Goal: Task Accomplishment & Management: Manage account settings

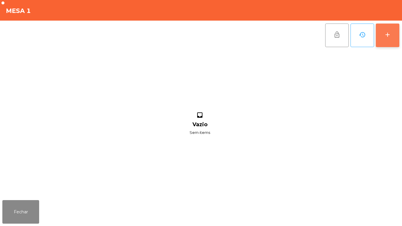
click at [387, 37] on div "add" at bounding box center [387, 34] width 7 height 7
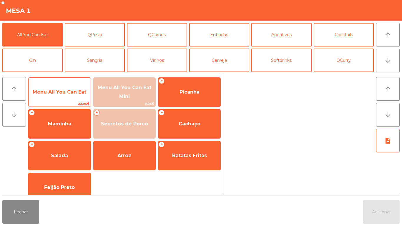
click at [84, 96] on span "Menu All You Can Eat" at bounding box center [60, 92] width 62 height 16
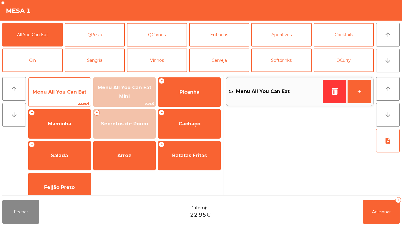
click at [80, 93] on span "Menu All You Can Eat" at bounding box center [60, 92] width 54 height 6
click at [81, 86] on span "Menu All You Can Eat" at bounding box center [60, 92] width 62 height 16
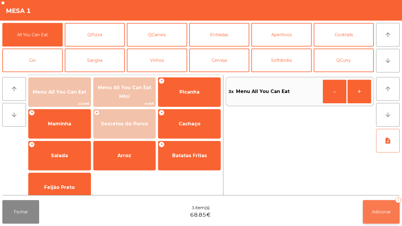
click at [387, 211] on span "Adicionar" at bounding box center [381, 211] width 19 height 5
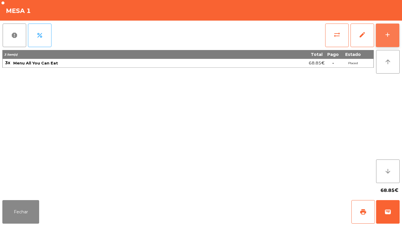
click at [395, 40] on button "add" at bounding box center [388, 36] width 24 height 24
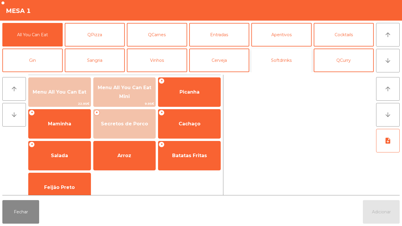
click at [293, 65] on button "Softdrinks" at bounding box center [281, 61] width 60 height 24
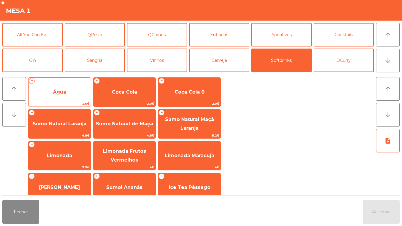
click at [68, 95] on span "Água" at bounding box center [60, 92] width 62 height 16
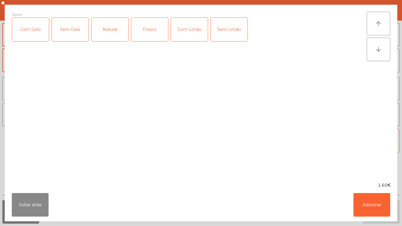
click at [380, 223] on ngb-modal-window "Opções Com Gelo Sem Gelo Natural Fresco Com Limão Sem Limão arrow_upward arrow_…" at bounding box center [201, 113] width 402 height 226
click at [379, 206] on button "Adicionar" at bounding box center [371, 205] width 37 height 24
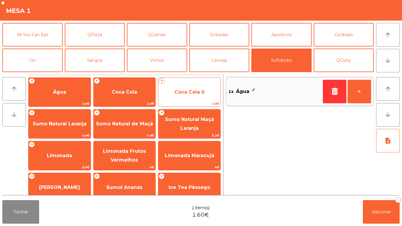
click at [192, 92] on span "Coca Cola 0" at bounding box center [189, 92] width 30 height 6
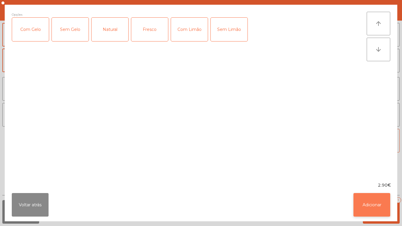
click at [377, 212] on button "Adicionar" at bounding box center [371, 205] width 37 height 24
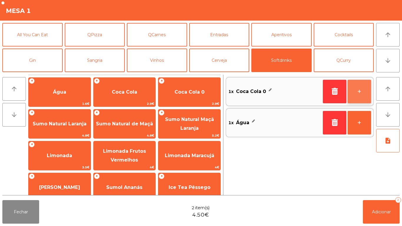
click at [356, 94] on button "+" at bounding box center [359, 92] width 24 height 24
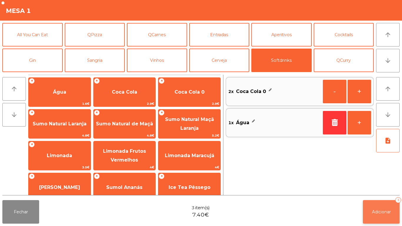
click at [379, 206] on button "Adicionar 3" at bounding box center [381, 212] width 37 height 24
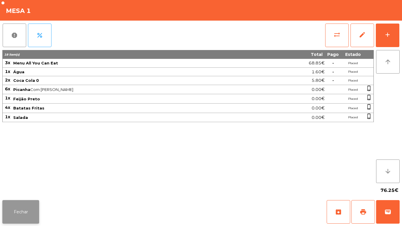
click at [27, 204] on button "Fechar" at bounding box center [20, 212] width 37 height 24
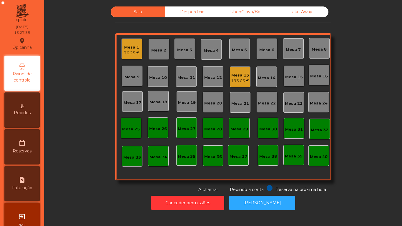
click at [131, 54] on div "76.25 €" at bounding box center [132, 53] width 16 height 6
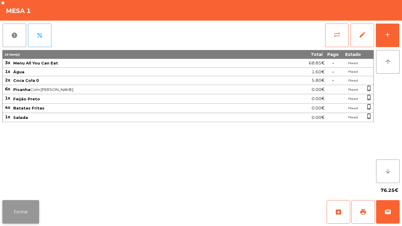
click at [36, 214] on button "Fechar" at bounding box center [20, 212] width 37 height 24
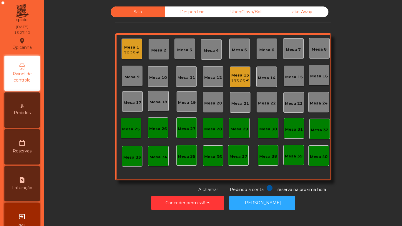
click at [196, 10] on div "Desperdicio" at bounding box center [192, 11] width 54 height 11
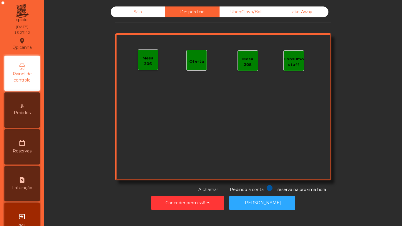
click at [244, 15] on div "Uber/Glovo/Bolt" at bounding box center [246, 11] width 54 height 11
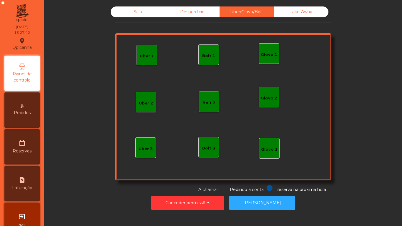
click at [299, 16] on div "Take Away" at bounding box center [301, 11] width 54 height 11
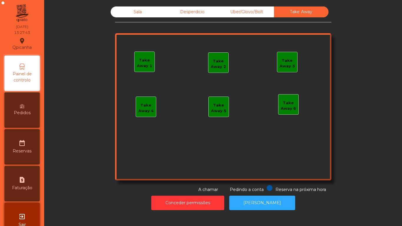
click at [141, 14] on div "Sala" at bounding box center [138, 11] width 54 height 11
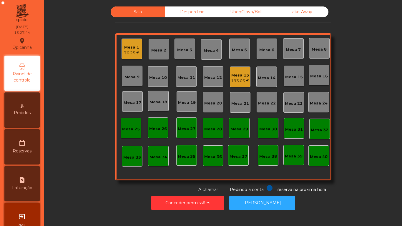
click at [241, 74] on div "Mesa 13" at bounding box center [240, 75] width 18 height 6
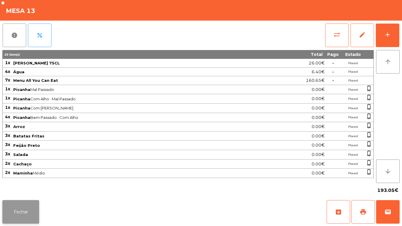
click at [28, 211] on button "Fechar" at bounding box center [20, 212] width 37 height 24
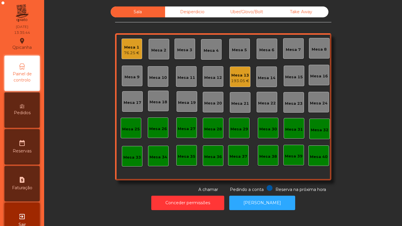
click at [27, 114] on span "Pedidos" at bounding box center [22, 113] width 17 height 6
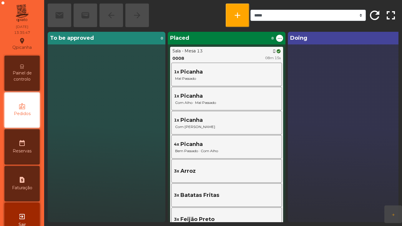
click at [24, 64] on div "Painel de controlo" at bounding box center [21, 73] width 35 height 35
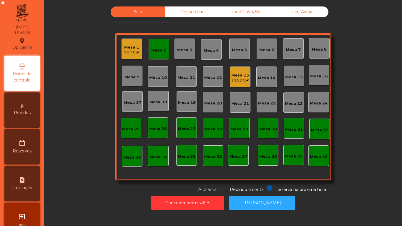
click at [157, 44] on div "Mesa 2" at bounding box center [159, 49] width 21 height 21
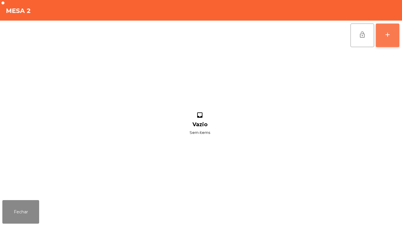
click at [384, 33] on div "add" at bounding box center [387, 34] width 7 height 7
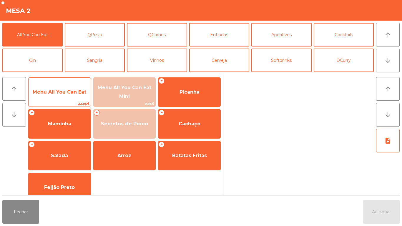
click at [62, 84] on div "Menu All You Can Eat 22.95€" at bounding box center [59, 91] width 63 height 29
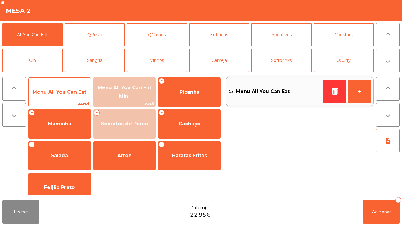
click at [58, 84] on div "Menu All You Can Eat 22.95€" at bounding box center [59, 91] width 63 height 29
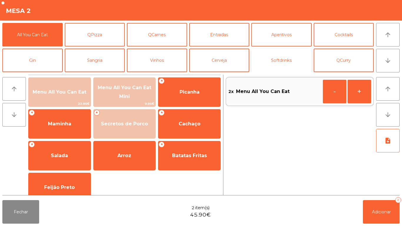
click at [280, 57] on button "Softdrinks" at bounding box center [281, 61] width 60 height 24
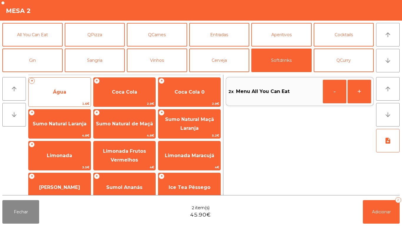
click at [75, 95] on span "Água" at bounding box center [60, 92] width 62 height 16
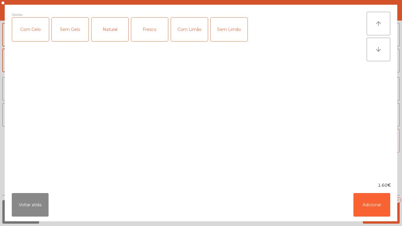
click at [116, 28] on div "Natural" at bounding box center [109, 30] width 37 height 24
click at [369, 197] on button "Adicionar" at bounding box center [371, 205] width 37 height 24
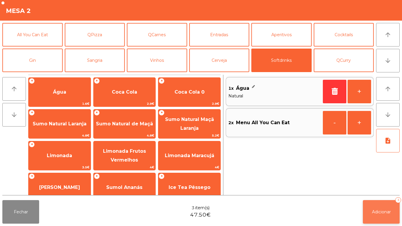
click at [378, 207] on button "Adicionar 3" at bounding box center [381, 212] width 37 height 24
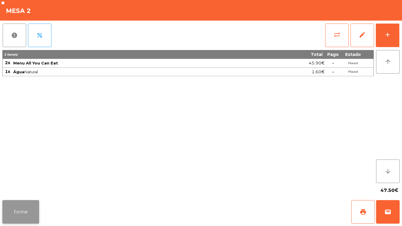
click at [26, 203] on button "Fechar" at bounding box center [20, 212] width 37 height 24
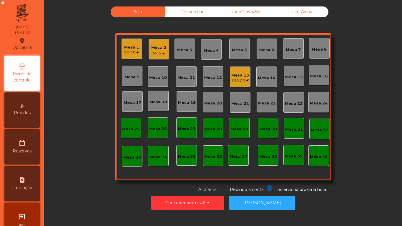
click at [239, 80] on div "193.05 €" at bounding box center [240, 81] width 18 height 6
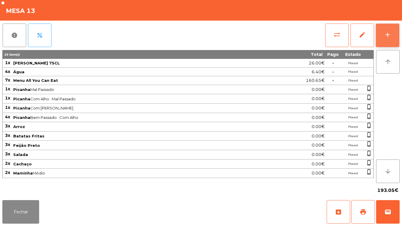
click at [394, 33] on button "add" at bounding box center [388, 36] width 24 height 24
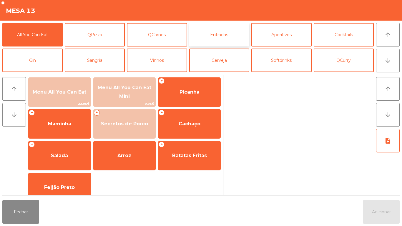
click at [217, 35] on button "Entradas" at bounding box center [219, 35] width 60 height 24
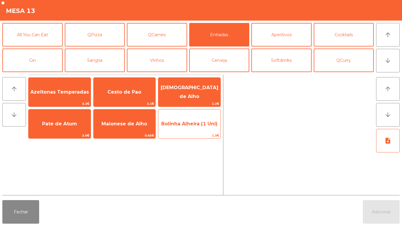
click at [190, 123] on span "Bolinha Alheira (1 Uni)" at bounding box center [189, 124] width 56 height 6
click at [188, 124] on span "Bolinha Alheira (1 Uni)" at bounding box center [189, 124] width 56 height 6
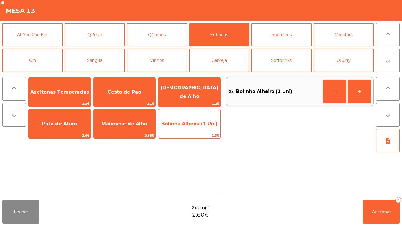
click at [189, 126] on span "Bolinha Alheira (1 Uni)" at bounding box center [189, 124] width 56 height 6
click at [182, 127] on span "Bolinha Alheira (1 Uni)" at bounding box center [189, 124] width 62 height 16
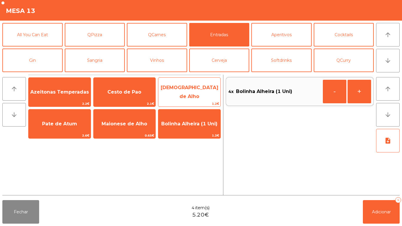
click at [189, 99] on span "[DEMOGRAPHIC_DATA] de Alho" at bounding box center [189, 92] width 62 height 25
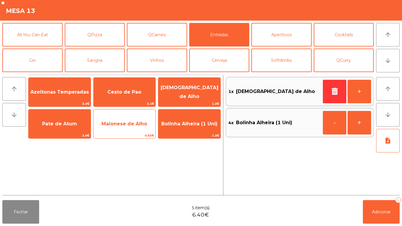
click at [135, 130] on span "Maionese de Alho" at bounding box center [125, 124] width 62 height 16
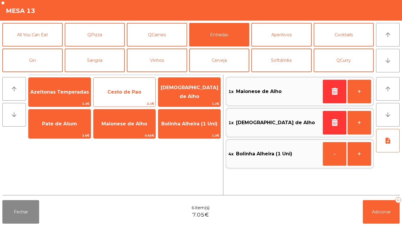
click at [113, 94] on span "Cesto de Pao" at bounding box center [124, 92] width 34 height 6
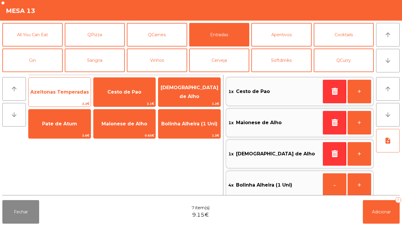
click at [62, 91] on span "Azeitonas Temperadas" at bounding box center [59, 92] width 59 height 6
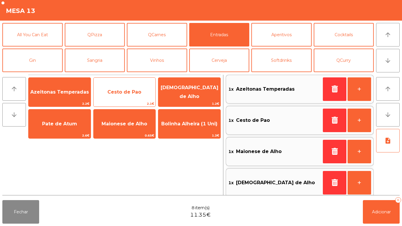
click at [125, 98] on span "Cesto de Pao" at bounding box center [125, 92] width 62 height 16
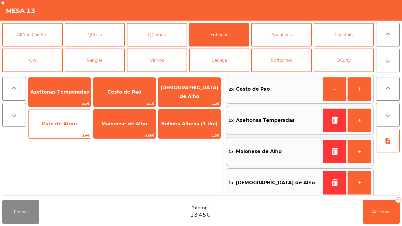
click at [69, 129] on span "Pate de Atum" at bounding box center [60, 124] width 62 height 16
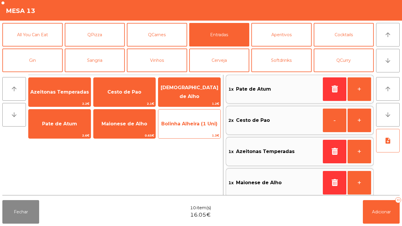
click at [186, 130] on span "Bolinha Alheira (1 Uni)" at bounding box center [189, 124] width 62 height 16
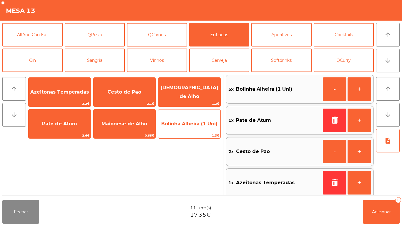
click at [193, 128] on span "Bolinha Alheira (1 Uni)" at bounding box center [189, 124] width 62 height 16
click at [193, 127] on span "Bolinha Alheira (1 Uni)" at bounding box center [189, 124] width 62 height 16
click at [194, 126] on span "Bolinha Alheira (1 Uni)" at bounding box center [189, 124] width 62 height 16
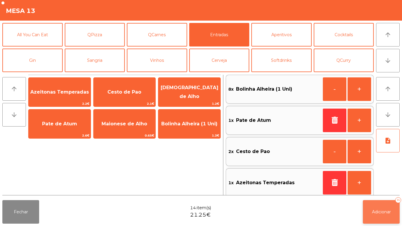
click at [380, 214] on span "Adicionar" at bounding box center [381, 211] width 19 height 5
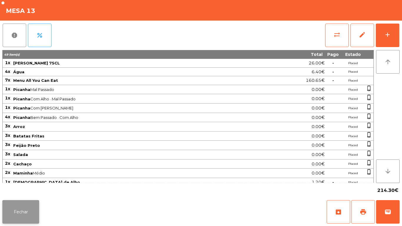
click at [22, 222] on button "Fechar" at bounding box center [20, 212] width 37 height 24
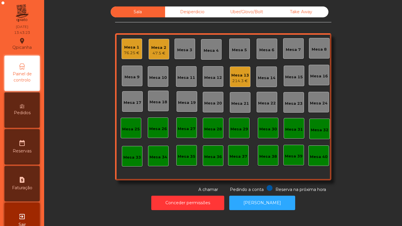
click at [154, 57] on div "Mesa 2 47.5 €" at bounding box center [159, 49] width 21 height 21
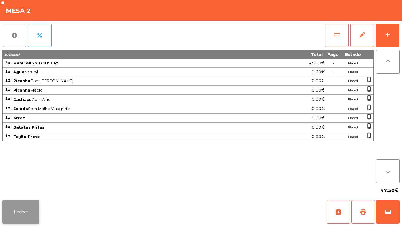
click at [24, 211] on button "Fechar" at bounding box center [20, 212] width 37 height 24
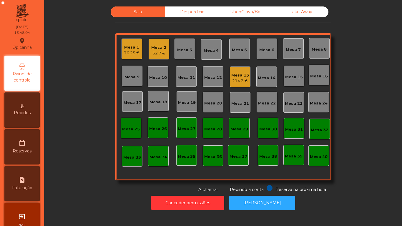
click at [237, 85] on div "Mesa 13 214.3 €" at bounding box center [240, 76] width 21 height 21
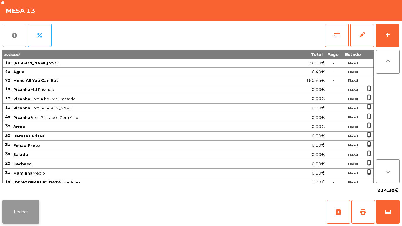
click at [36, 208] on button "Fechar" at bounding box center [20, 212] width 37 height 24
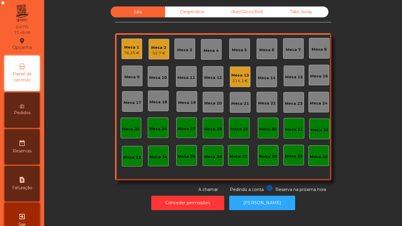
click at [164, 54] on div "Mesa 2 52.7 €" at bounding box center [159, 49] width 21 height 21
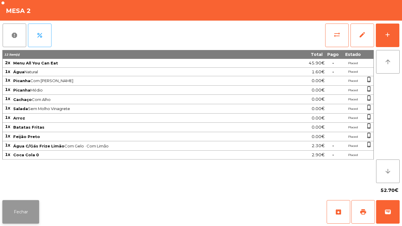
click at [30, 212] on button "Fechar" at bounding box center [20, 212] width 37 height 24
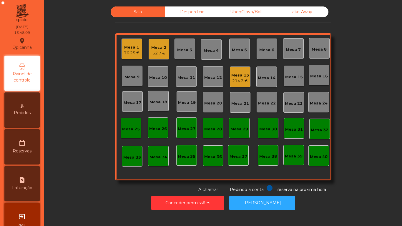
click at [133, 49] on div "Mesa 1" at bounding box center [132, 47] width 16 height 6
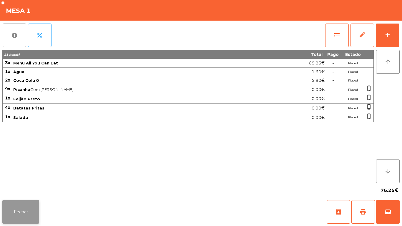
click at [26, 202] on button "Fechar" at bounding box center [20, 212] width 37 height 24
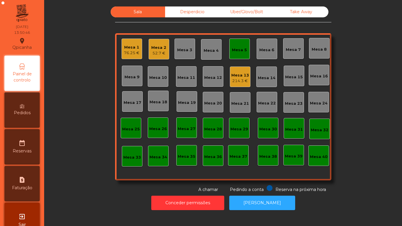
click at [235, 74] on div "Mesa 13" at bounding box center [240, 75] width 18 height 6
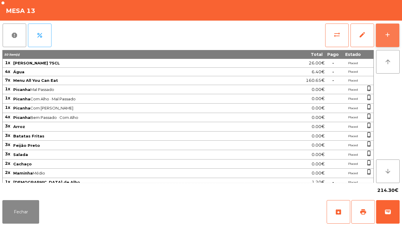
click at [391, 32] on button "add" at bounding box center [388, 36] width 24 height 24
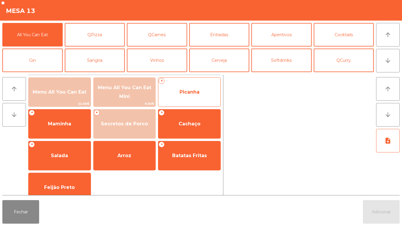
click at [193, 90] on span "Picanha" at bounding box center [189, 92] width 20 height 6
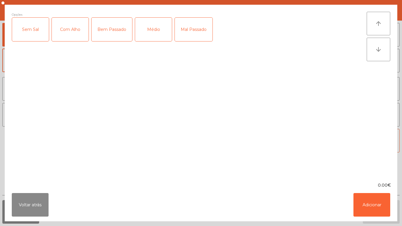
click at [150, 35] on div "Médio" at bounding box center [153, 30] width 37 height 24
click at [108, 36] on div "Bem Passado" at bounding box center [111, 30] width 41 height 24
click at [372, 200] on button "Adicionar" at bounding box center [371, 205] width 37 height 24
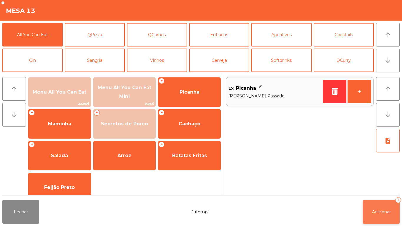
click at [388, 207] on button "Adicionar 1" at bounding box center [381, 212] width 37 height 24
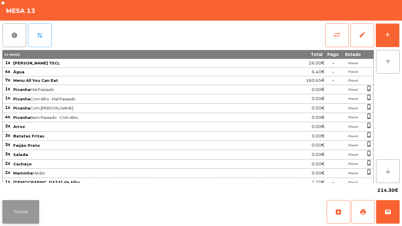
click at [15, 205] on button "Fechar" at bounding box center [20, 212] width 37 height 24
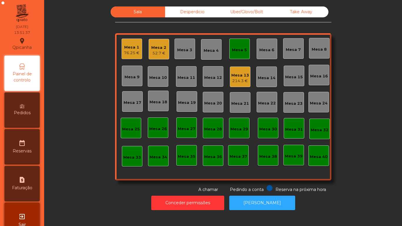
click at [229, 48] on div "Mesa 5" at bounding box center [239, 49] width 21 height 21
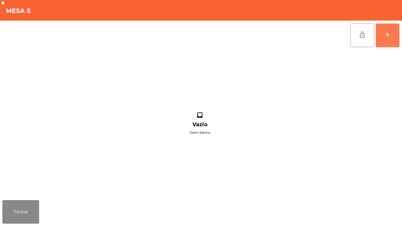
click at [386, 41] on button "add" at bounding box center [388, 36] width 24 height 24
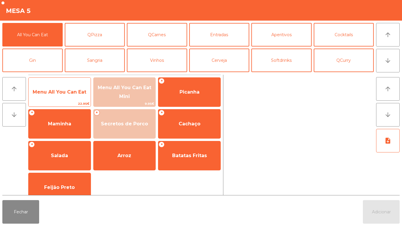
click at [78, 96] on span "Menu All You Can Eat" at bounding box center [60, 92] width 62 height 16
click at [74, 97] on span "Menu All You Can Eat" at bounding box center [60, 92] width 62 height 16
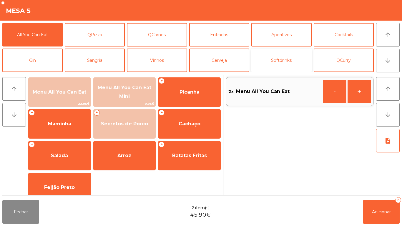
click at [289, 56] on button "Softdrinks" at bounding box center [281, 61] width 60 height 24
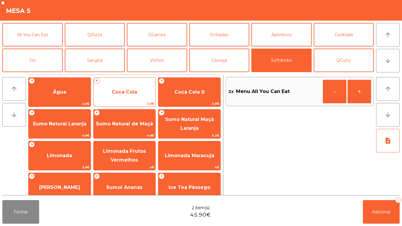
click at [135, 91] on span "Coca Cola" at bounding box center [124, 92] width 25 height 6
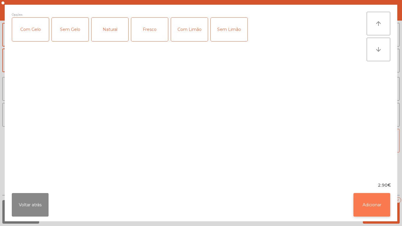
click at [367, 196] on button "Adicionar" at bounding box center [371, 205] width 37 height 24
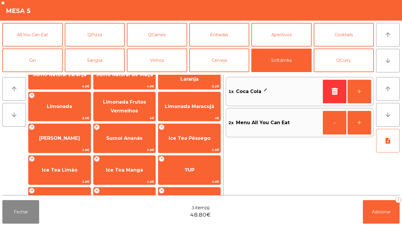
scroll to position [82, 0]
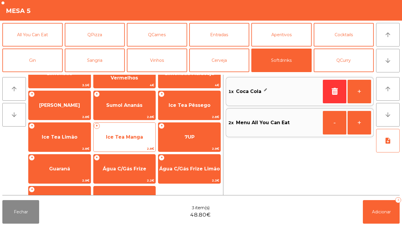
click at [124, 139] on span "Ice Tea Manga" at bounding box center [124, 137] width 37 height 6
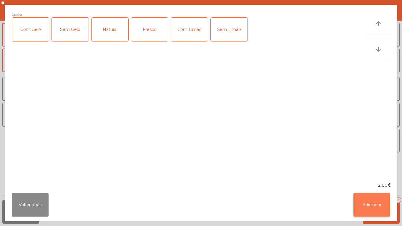
click at [381, 203] on button "Adicionar" at bounding box center [371, 205] width 37 height 24
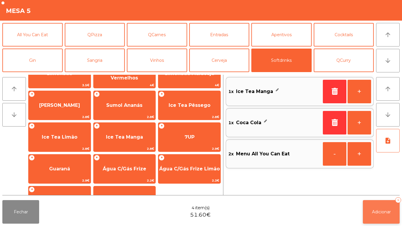
click at [385, 219] on button "Adicionar 4" at bounding box center [381, 212] width 37 height 24
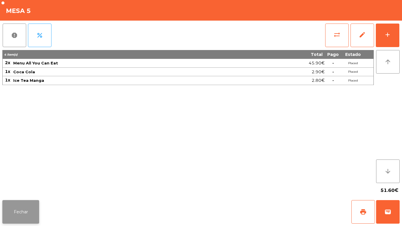
click at [24, 214] on button "Fechar" at bounding box center [20, 212] width 37 height 24
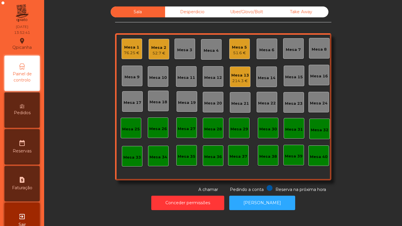
click at [157, 57] on div "Mesa 2 52.7 €" at bounding box center [159, 49] width 21 height 21
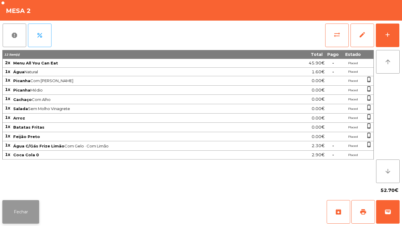
click at [29, 211] on button "Fechar" at bounding box center [20, 212] width 37 height 24
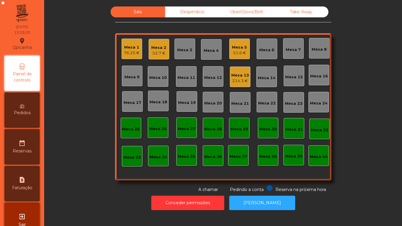
click at [134, 54] on div "76.25 €" at bounding box center [132, 53] width 16 height 6
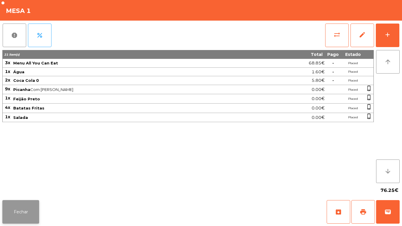
click at [19, 204] on button "Fechar" at bounding box center [20, 212] width 37 height 24
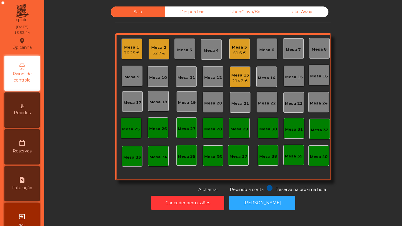
click at [233, 48] on div "Mesa 5" at bounding box center [239, 47] width 15 height 6
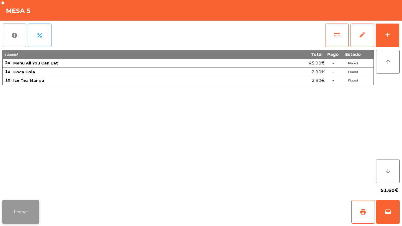
click at [30, 206] on button "Fechar" at bounding box center [20, 212] width 37 height 24
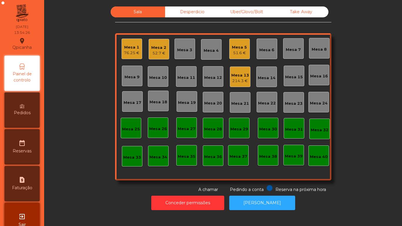
click at [239, 45] on div "Mesa 5" at bounding box center [239, 47] width 15 height 6
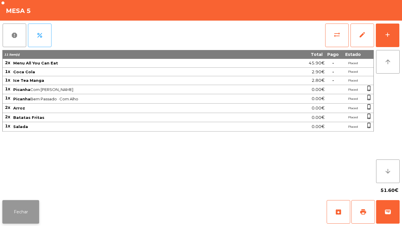
click at [21, 211] on button "Fechar" at bounding box center [20, 212] width 37 height 24
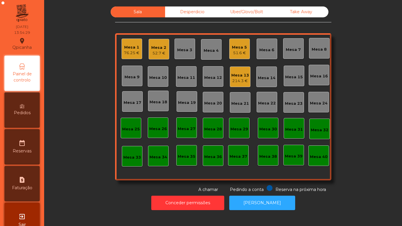
click at [162, 49] on div "Mesa 2" at bounding box center [158, 48] width 15 height 6
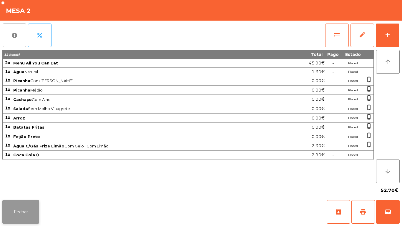
click at [37, 207] on button "Fechar" at bounding box center [20, 212] width 37 height 24
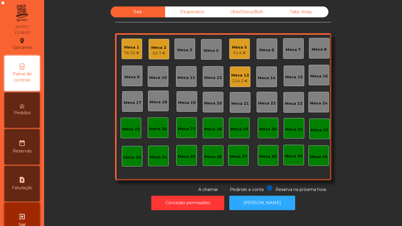
click at [134, 42] on div "Mesa 1 76.25 €" at bounding box center [132, 49] width 16 height 14
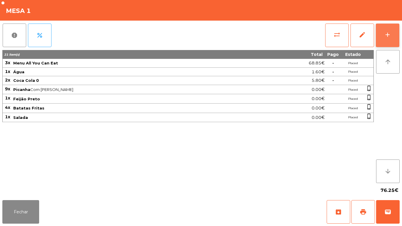
click at [385, 35] on div "add" at bounding box center [387, 34] width 7 height 7
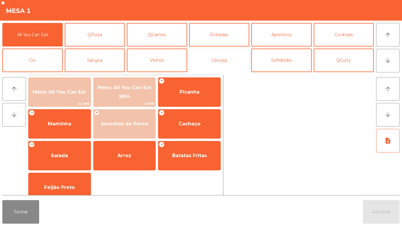
click at [217, 55] on button "Cerveja" at bounding box center [219, 61] width 60 height 24
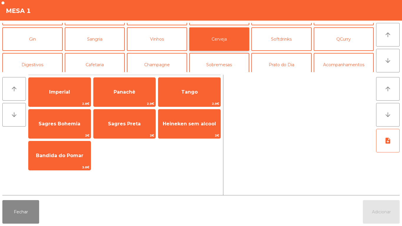
scroll to position [24, 0]
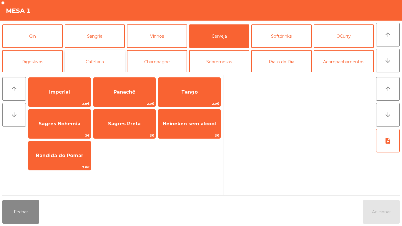
click at [112, 62] on button "Cafetaria" at bounding box center [95, 62] width 60 height 24
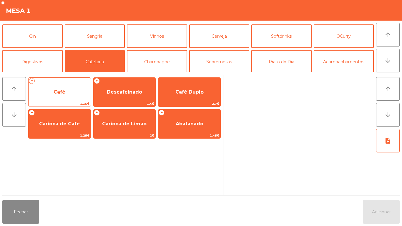
click at [72, 93] on span "Café" at bounding box center [60, 92] width 62 height 16
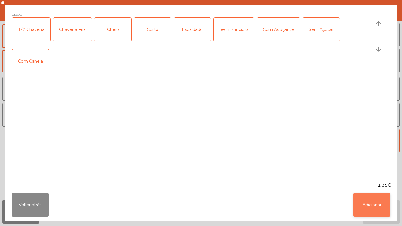
click at [374, 201] on button "Adicionar" at bounding box center [371, 205] width 37 height 24
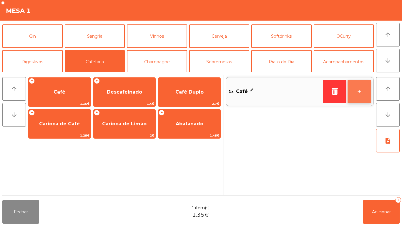
click at [354, 91] on button "+" at bounding box center [359, 92] width 24 height 24
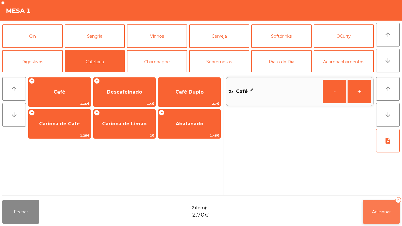
click at [382, 207] on button "Adicionar 2" at bounding box center [381, 212] width 37 height 24
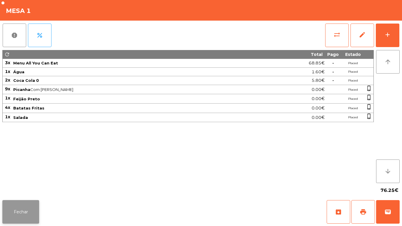
click at [27, 210] on button "Fechar" at bounding box center [20, 212] width 37 height 24
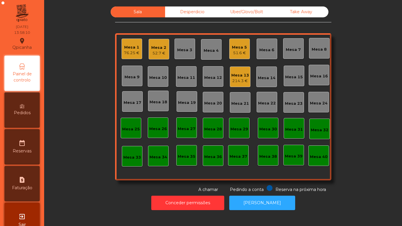
click at [156, 48] on div "Mesa 2" at bounding box center [158, 48] width 15 height 6
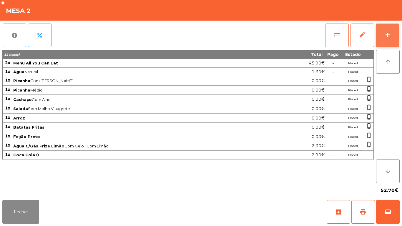
click at [393, 34] on button "add" at bounding box center [388, 36] width 24 height 24
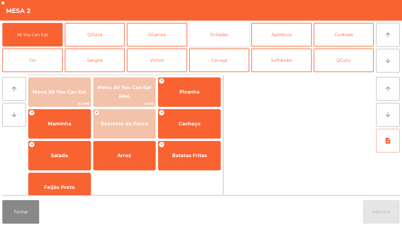
click at [215, 34] on button "Entradas" at bounding box center [219, 35] width 60 height 24
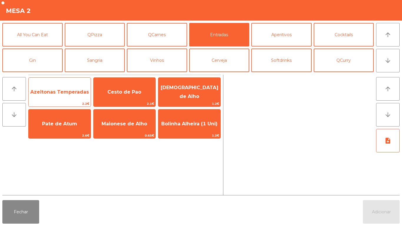
click at [69, 89] on span "Azeitonas Temperadas" at bounding box center [59, 92] width 59 height 6
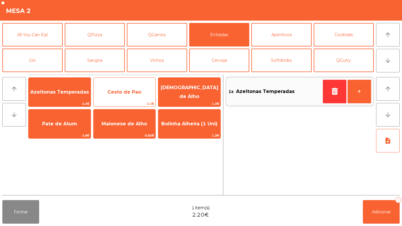
click at [131, 84] on div "Cesto de Pao 2.1€" at bounding box center [124, 91] width 63 height 29
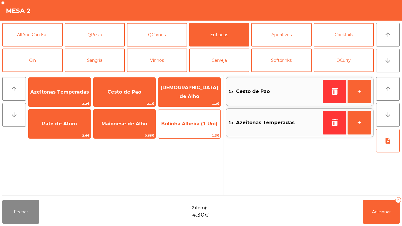
click at [201, 119] on span "Bolinha Alheira (1 Uni)" at bounding box center [189, 124] width 62 height 16
click at [200, 117] on span "Bolinha Alheira (1 Uni)" at bounding box center [189, 124] width 62 height 16
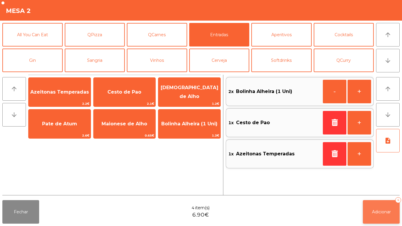
click at [373, 206] on button "Adicionar 4" at bounding box center [381, 212] width 37 height 24
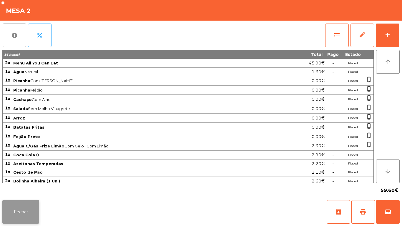
click at [29, 207] on button "Fechar" at bounding box center [20, 212] width 37 height 24
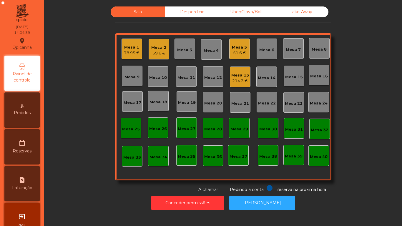
click at [240, 51] on div "51.6 €" at bounding box center [239, 53] width 15 height 6
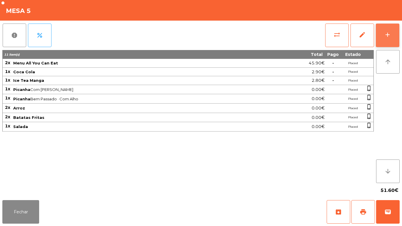
click at [398, 40] on button "add" at bounding box center [388, 36] width 24 height 24
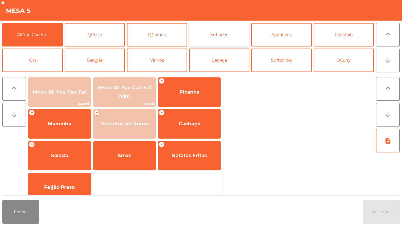
click at [221, 30] on button "Entradas" at bounding box center [219, 35] width 60 height 24
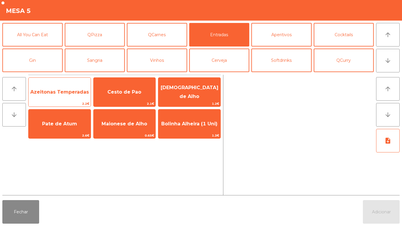
click at [74, 93] on span "Azeitonas Temperadas" at bounding box center [59, 92] width 59 height 6
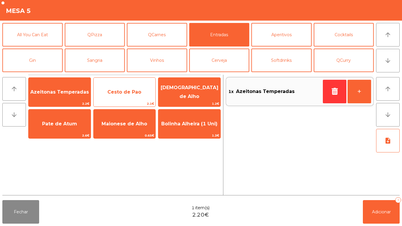
click at [139, 91] on span "Cesto de Pao" at bounding box center [124, 92] width 34 height 6
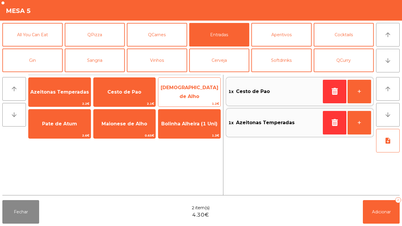
click at [196, 86] on span "[DEMOGRAPHIC_DATA] de Alho" at bounding box center [189, 92] width 62 height 25
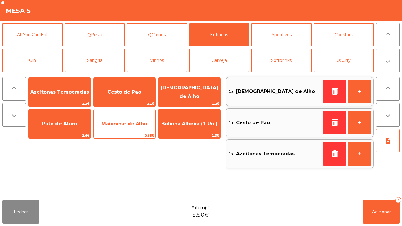
click at [126, 119] on span "Maionese de Alho" at bounding box center [125, 124] width 62 height 16
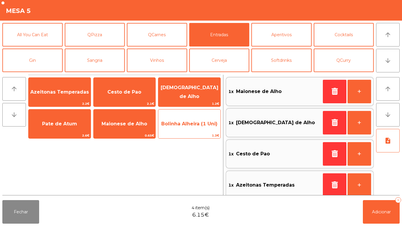
click at [200, 124] on span "Bolinha Alheira (1 Uni)" at bounding box center [189, 124] width 56 height 6
click at [199, 121] on span "Bolinha Alheira (1 Uni)" at bounding box center [189, 124] width 56 height 6
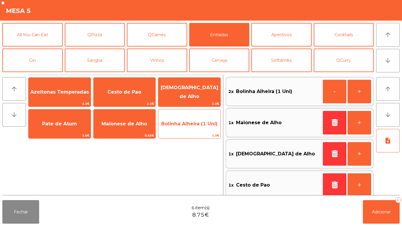
scroll to position [2, 0]
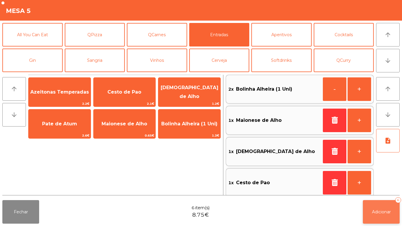
click at [382, 212] on span "Adicionar" at bounding box center [381, 211] width 19 height 5
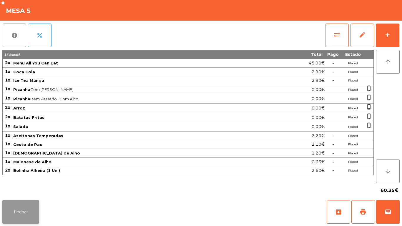
click at [35, 205] on button "Fechar" at bounding box center [20, 212] width 37 height 24
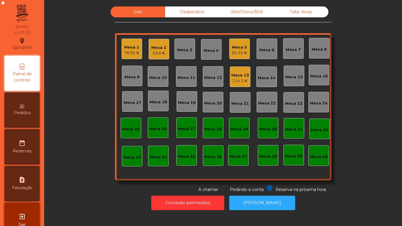
click at [126, 51] on div "78.95 €" at bounding box center [132, 53] width 16 height 6
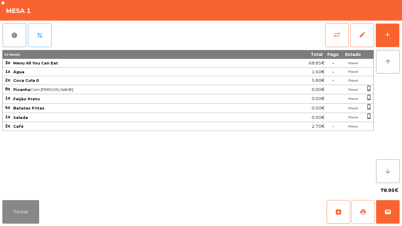
click at [362, 208] on button "print" at bounding box center [363, 212] width 24 height 24
click at [34, 211] on button "Fechar" at bounding box center [20, 212] width 37 height 24
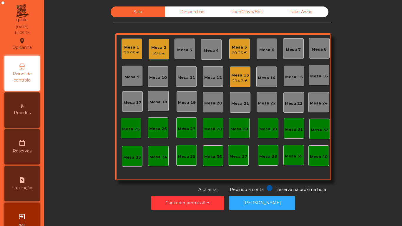
scroll to position [1, 0]
click at [35, 103] on div "Pedidos" at bounding box center [21, 108] width 35 height 35
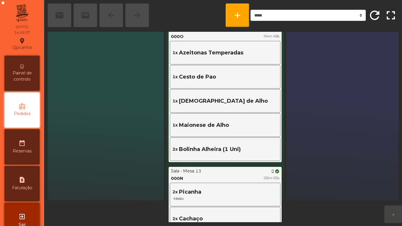
scroll to position [0, 1]
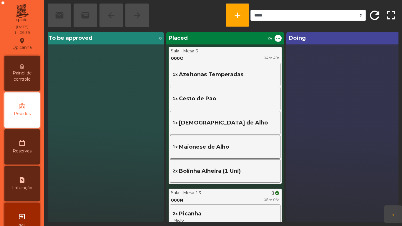
click at [24, 77] on span "Painel de controlo" at bounding box center [22, 76] width 32 height 12
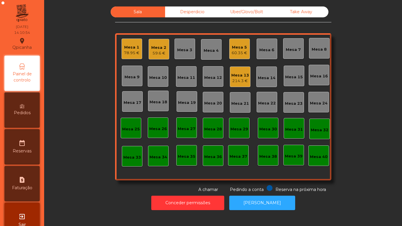
click at [240, 51] on div "60.35 €" at bounding box center [240, 53] width 16 height 6
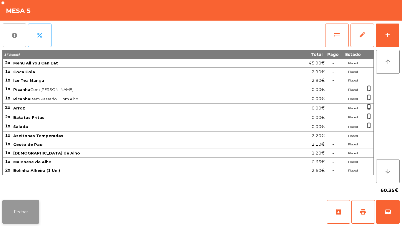
click at [27, 211] on button "Fechar" at bounding box center [20, 212] width 37 height 24
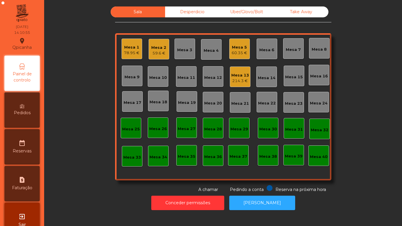
click at [130, 50] on div "Mesa 1" at bounding box center [132, 47] width 16 height 6
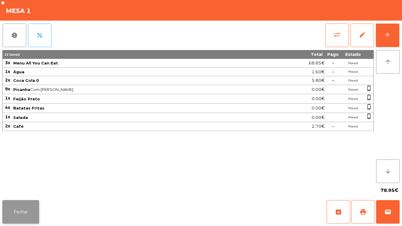
click at [29, 202] on button "Fechar" at bounding box center [20, 212] width 37 height 24
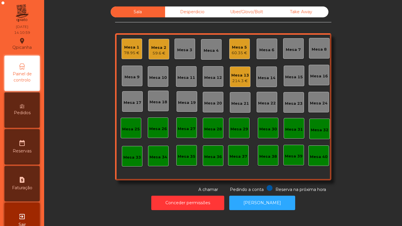
click at [160, 49] on div "Mesa 2" at bounding box center [158, 48] width 15 height 6
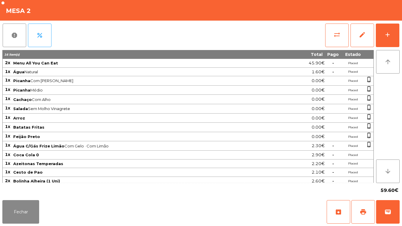
scroll to position [3, 0]
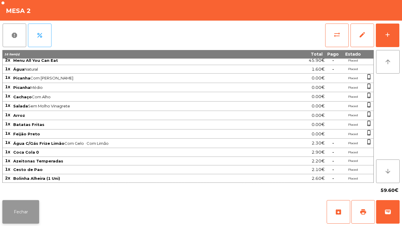
click at [37, 212] on button "Fechar" at bounding box center [20, 212] width 37 height 24
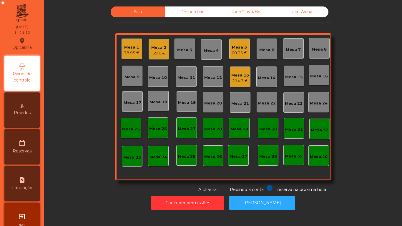
click at [231, 79] on div "214.3 €" at bounding box center [240, 81] width 18 height 6
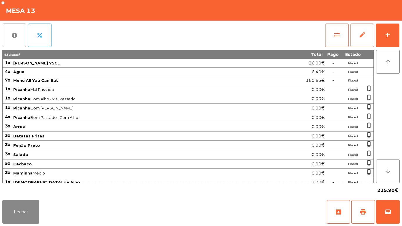
scroll to position [75, 0]
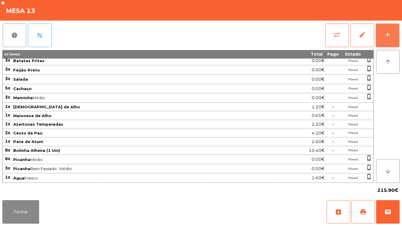
click at [383, 40] on button "add" at bounding box center [388, 36] width 24 height 24
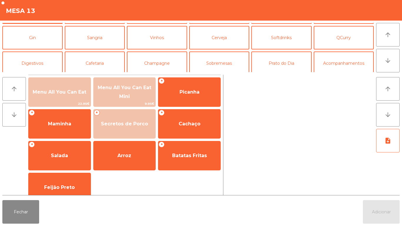
scroll to position [22, 0]
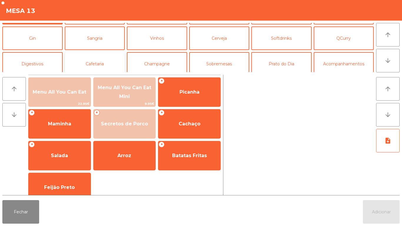
click at [102, 66] on button "Cafetaria" at bounding box center [95, 64] width 60 height 24
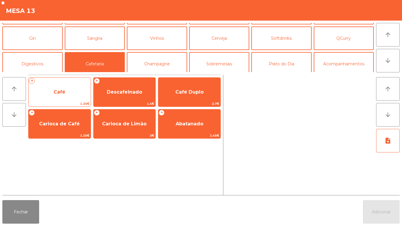
click at [69, 89] on span "Café" at bounding box center [60, 92] width 62 height 16
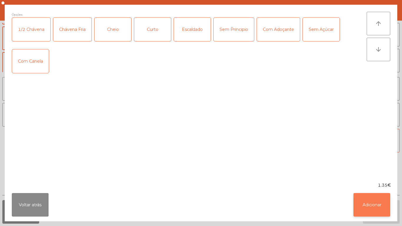
click at [376, 200] on button "Adicionar" at bounding box center [371, 205] width 37 height 24
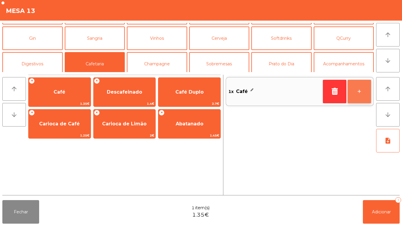
click at [359, 96] on button "+" at bounding box center [359, 92] width 24 height 24
click at [361, 92] on button "+" at bounding box center [359, 92] width 24 height 24
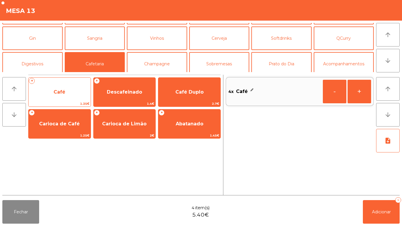
click at [66, 93] on span "Café" at bounding box center [60, 92] width 62 height 16
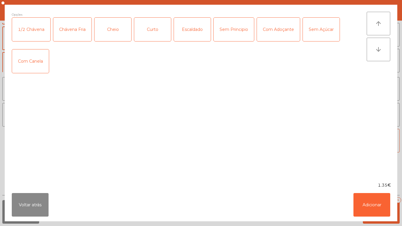
click at [116, 31] on div "Cheio" at bounding box center [112, 30] width 37 height 24
click at [380, 202] on button "Adicionar" at bounding box center [371, 205] width 37 height 24
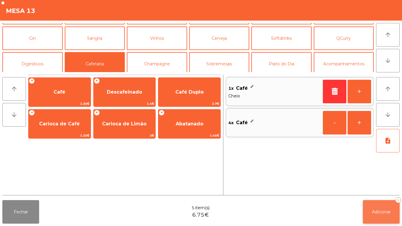
click at [383, 213] on span "Adicionar" at bounding box center [381, 211] width 19 height 5
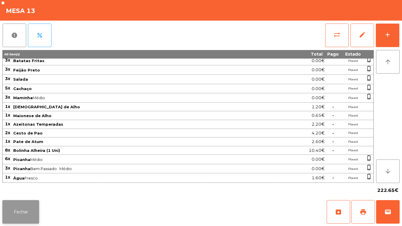
click at [24, 208] on button "Fechar" at bounding box center [20, 212] width 37 height 24
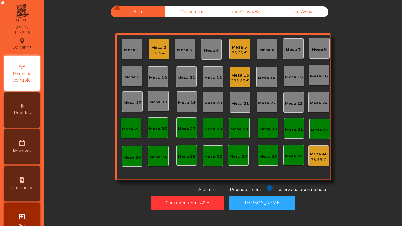
click at [235, 81] on div "222.65 €" at bounding box center [240, 81] width 18 height 6
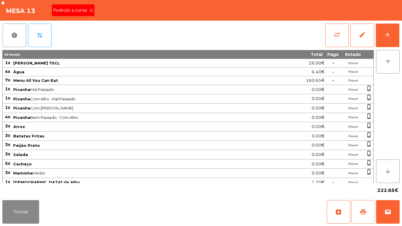
click at [363, 209] on span "print" at bounding box center [362, 211] width 7 height 7
click at [19, 209] on button "Fechar" at bounding box center [20, 212] width 37 height 24
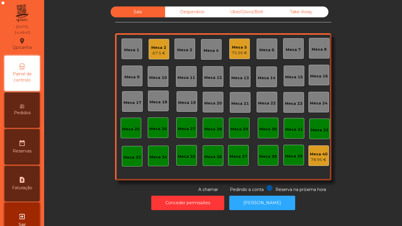
click at [154, 50] on div "Mesa 2" at bounding box center [158, 48] width 15 height 6
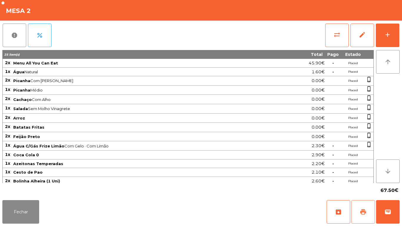
click at [360, 210] on span "print" at bounding box center [362, 211] width 7 height 7
click at [38, 211] on button "Fechar" at bounding box center [20, 212] width 37 height 24
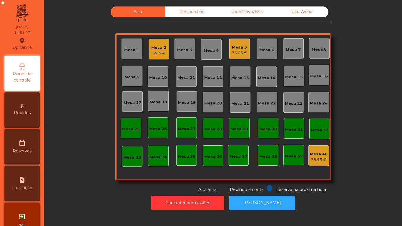
click at [161, 58] on div "Mesa 2 67.5 €" at bounding box center [159, 49] width 21 height 21
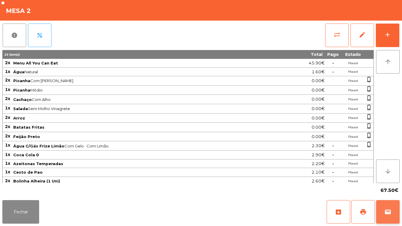
click at [387, 203] on button "wallet" at bounding box center [388, 212] width 24 height 24
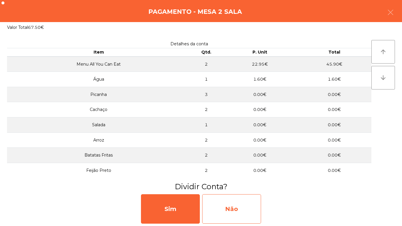
click at [235, 198] on div "Não" at bounding box center [231, 208] width 59 height 29
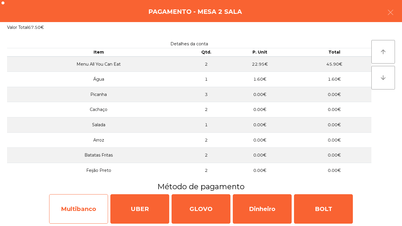
click at [82, 201] on div "Multibanco" at bounding box center [78, 208] width 59 height 29
select select "**"
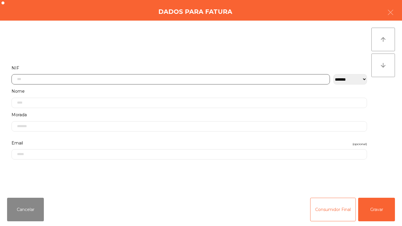
click at [123, 79] on input "text" at bounding box center [170, 79] width 318 height 10
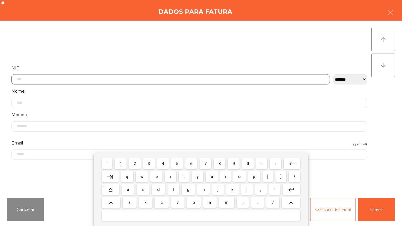
scroll to position [36, 0]
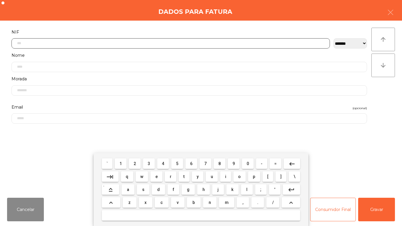
click at [141, 163] on button "2" at bounding box center [135, 163] width 12 height 11
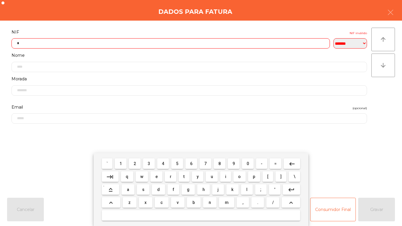
click at [167, 164] on button "4" at bounding box center [163, 163] width 12 height 11
click at [149, 163] on span "3" at bounding box center [149, 163] width 2 height 5
click at [163, 163] on span "4" at bounding box center [163, 163] width 2 height 5
click at [211, 162] on button "7" at bounding box center [205, 163] width 12 height 11
click at [177, 163] on span "5" at bounding box center [177, 163] width 2 height 5
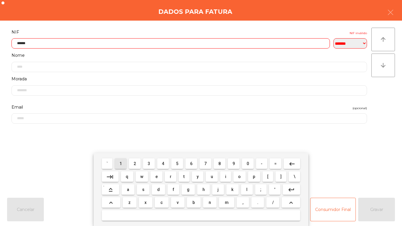
click at [121, 165] on span "1" at bounding box center [120, 163] width 2 height 5
click at [167, 162] on button "4" at bounding box center [163, 163] width 12 height 11
click at [163, 163] on span "4" at bounding box center [163, 163] width 2 height 5
type input "*********"
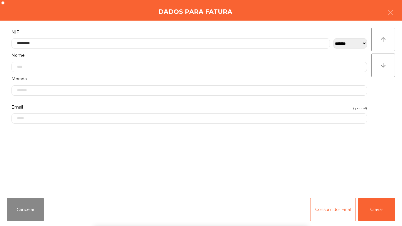
click at [376, 206] on div "` 1 2 3 4 5 6 7 8 9 0 - = keyboard_backspace keyboard_tab q w e r t y u i o p […" at bounding box center [201, 189] width 402 height 73
click at [381, 206] on button "Gravar" at bounding box center [376, 210] width 37 height 24
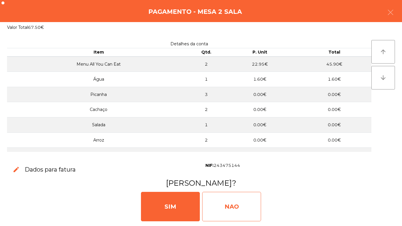
click at [244, 209] on div "NAO" at bounding box center [231, 206] width 59 height 29
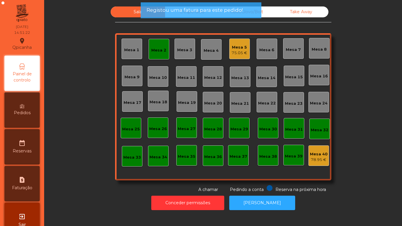
click at [157, 52] on div "Mesa 2" at bounding box center [158, 50] width 15 height 6
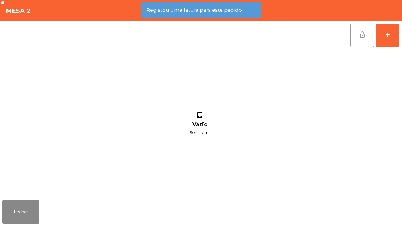
click at [366, 38] on button "lock_open" at bounding box center [362, 36] width 24 height 24
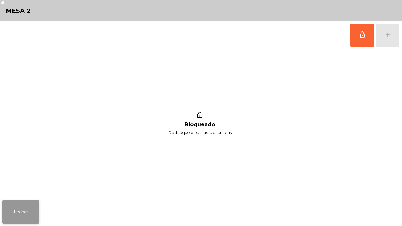
click at [29, 212] on button "Fechar" at bounding box center [20, 212] width 37 height 24
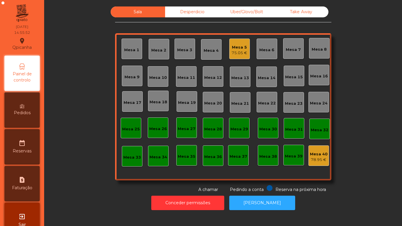
click at [239, 58] on div "Mesa 5 75.05 €" at bounding box center [239, 49] width 21 height 21
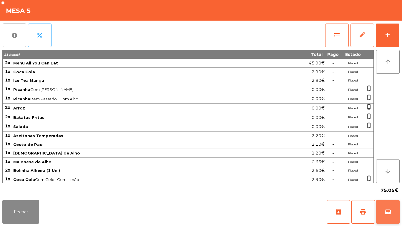
click at [387, 207] on button "wallet" at bounding box center [388, 212] width 24 height 24
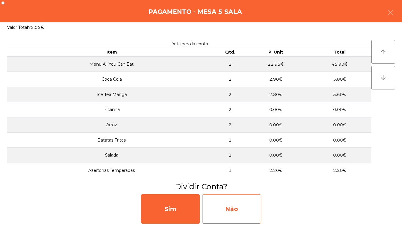
click at [239, 207] on div "Não" at bounding box center [231, 208] width 59 height 29
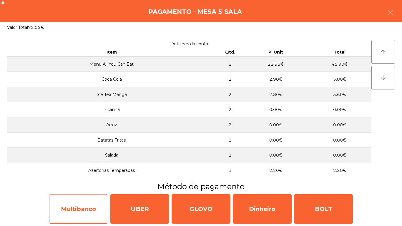
click at [88, 208] on div "Multibanco" at bounding box center [78, 208] width 59 height 29
select select "**"
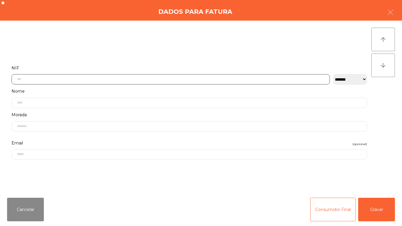
click at [148, 75] on input "text" at bounding box center [170, 79] width 318 height 10
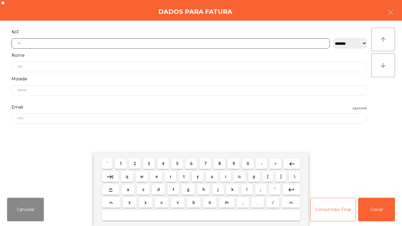
click at [134, 159] on button "2" at bounding box center [135, 163] width 12 height 11
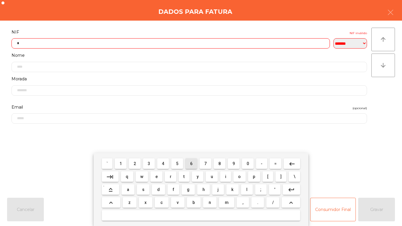
click at [191, 163] on span "6" at bounding box center [191, 163] width 2 height 5
click at [234, 163] on span "9" at bounding box center [233, 163] width 2 height 5
click at [121, 163] on span "1" at bounding box center [120, 163] width 2 height 5
click at [149, 163] on span "3" at bounding box center [149, 163] width 2 height 5
click at [216, 157] on mat-keyboard-key "8" at bounding box center [219, 163] width 14 height 13
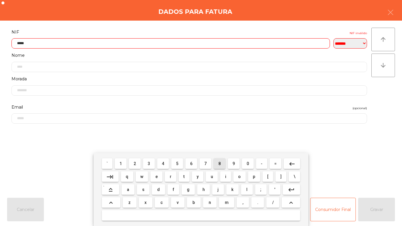
click at [219, 163] on span "8" at bounding box center [219, 163] width 2 height 5
click at [204, 164] on span "7" at bounding box center [205, 163] width 2 height 5
click at [163, 163] on span "4" at bounding box center [163, 163] width 2 height 5
type input "*********"
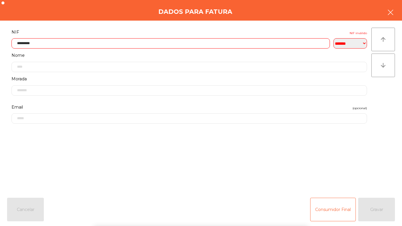
click at [387, 15] on button "button" at bounding box center [390, 13] width 16 height 18
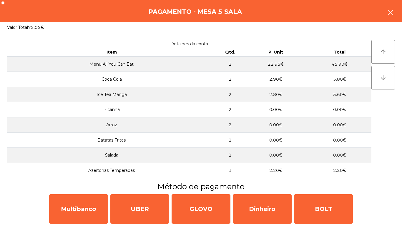
click at [386, 16] on button "button" at bounding box center [390, 13] width 16 height 18
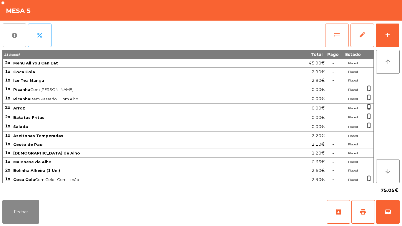
click at [337, 41] on button "sync_alt" at bounding box center [337, 36] width 24 height 24
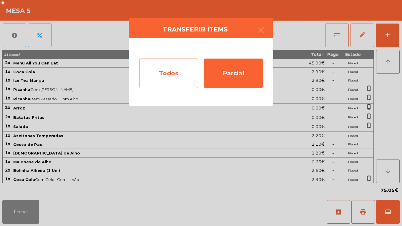
click at [176, 76] on div "Todos" at bounding box center [168, 73] width 59 height 29
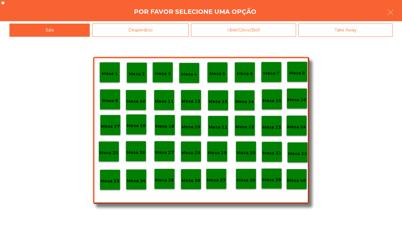
click at [270, 177] on p "Mesa 39" at bounding box center [271, 180] width 19 height 7
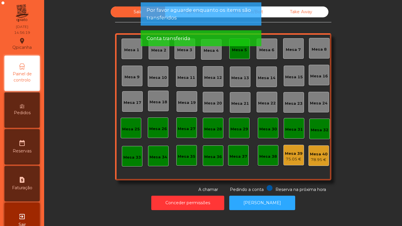
click at [237, 52] on div "Mesa 5" at bounding box center [239, 50] width 15 height 6
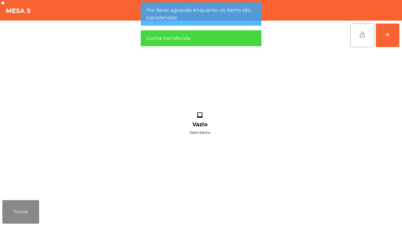
click at [366, 35] on button "lock_open" at bounding box center [362, 36] width 24 height 24
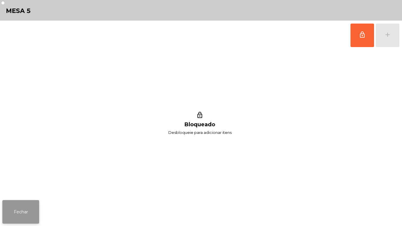
click at [29, 211] on button "Fechar" at bounding box center [20, 212] width 37 height 24
